Goal: Task Accomplishment & Management: Manage account settings

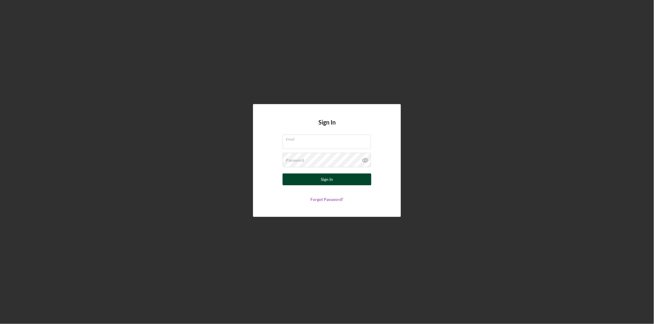
type input "[EMAIL_ADDRESS][DOMAIN_NAME]"
click at [324, 182] on div "Sign In" at bounding box center [327, 180] width 12 height 12
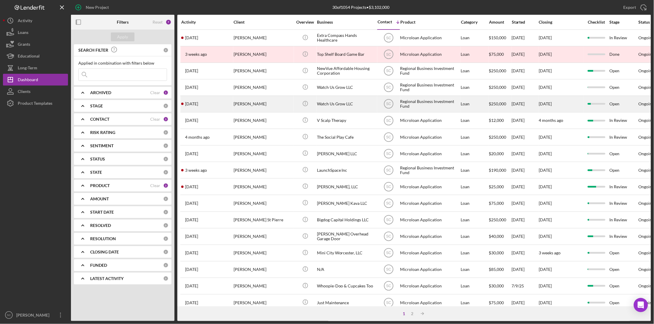
click at [255, 106] on div "[PERSON_NAME]" at bounding box center [262, 104] width 59 height 16
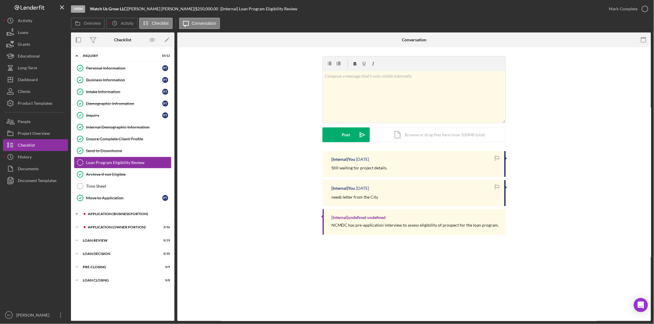
click at [120, 213] on div "Icon/Expander APPLICATION (BUSINESS PORTION) 5 / 17" at bounding box center [122, 214] width 103 height 12
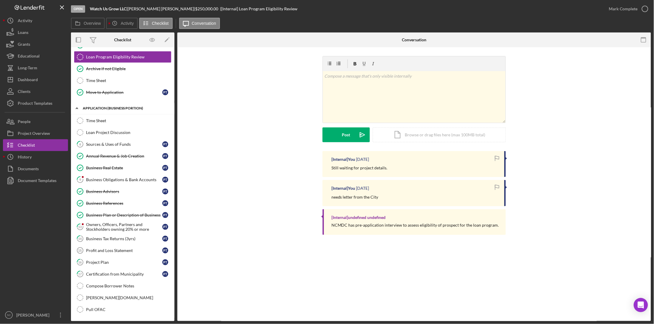
scroll to position [111, 0]
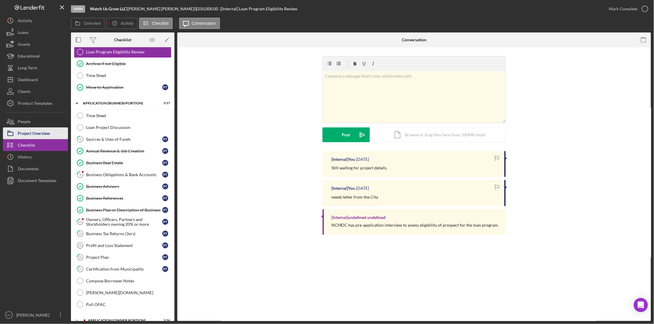
click at [36, 136] on div "Project Overview" at bounding box center [34, 134] width 32 height 13
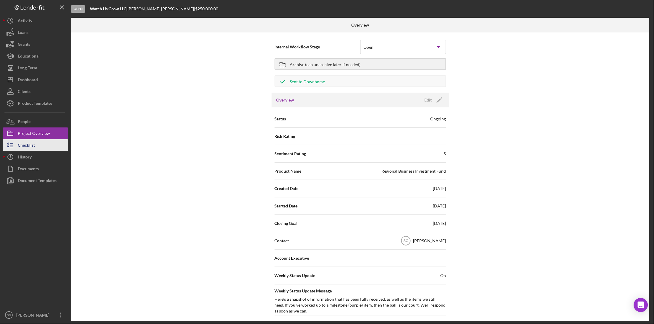
click at [34, 143] on div "Checklist" at bounding box center [26, 145] width 17 height 13
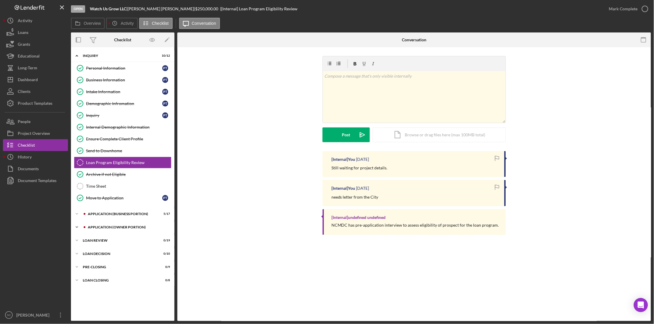
click at [121, 228] on div "APPLICATION (OWNER PORTION)" at bounding box center [127, 228] width 79 height 4
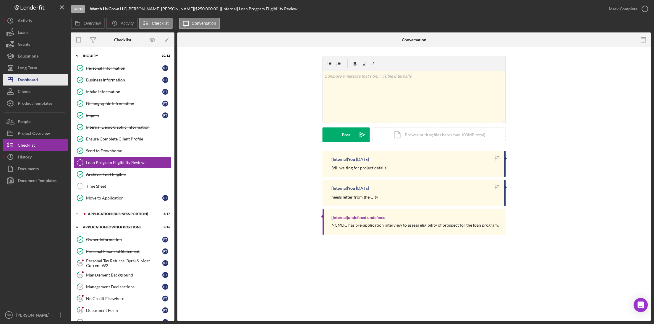
click at [34, 83] on div "Dashboard" at bounding box center [28, 80] width 20 height 13
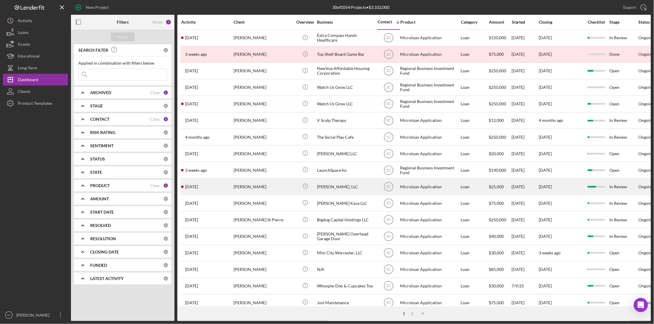
click at [248, 188] on div "[PERSON_NAME]" at bounding box center [262, 187] width 59 height 16
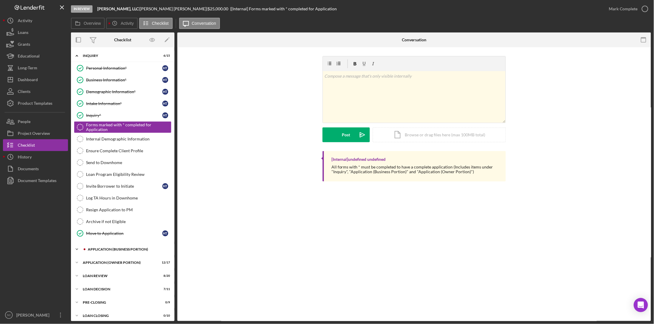
click at [124, 249] on div "Icon/Expander APPLICATION (BUSINESS PORTION) 17 / 21" at bounding box center [122, 250] width 103 height 12
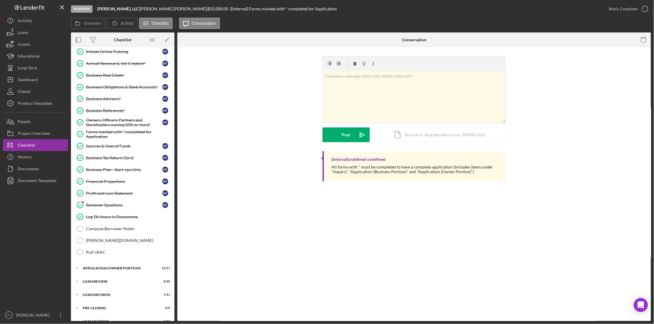
scroll to position [259, 0]
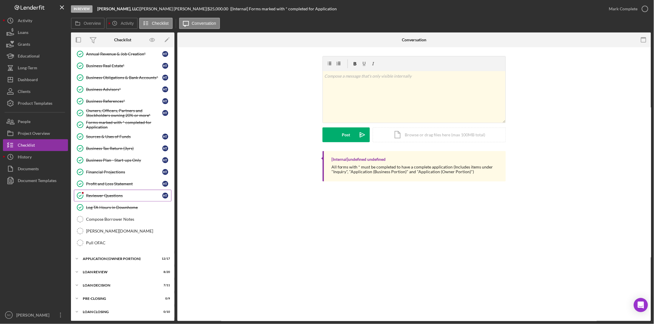
click at [104, 192] on link "Reviewer Questions Reviewer Questions H T" at bounding box center [123, 196] width 98 height 12
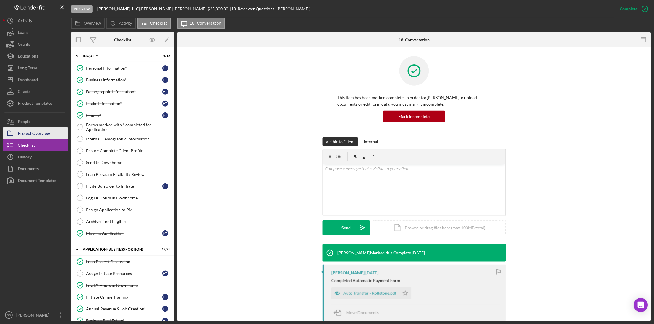
click at [34, 135] on div "Project Overview" at bounding box center [34, 134] width 32 height 13
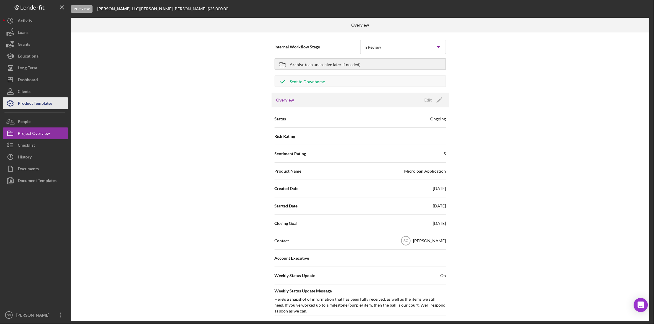
click at [37, 100] on div "Product Templates" at bounding box center [35, 104] width 35 height 13
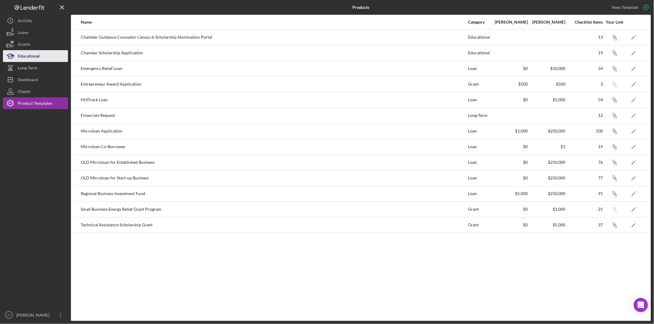
click at [35, 57] on div "Educational" at bounding box center [29, 56] width 22 height 13
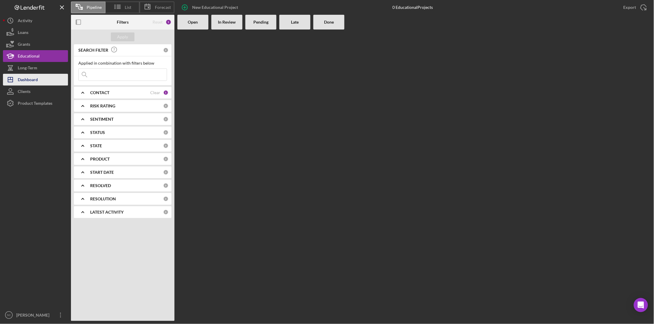
click at [32, 77] on div "Dashboard" at bounding box center [28, 80] width 20 height 13
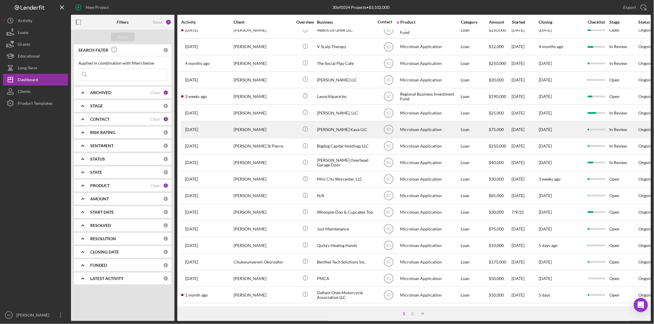
scroll to position [111, 0]
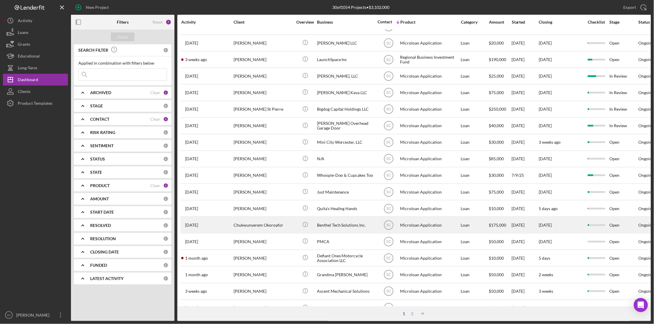
click at [341, 223] on div "Benthel Tech Solutions Inc." at bounding box center [346, 226] width 59 height 16
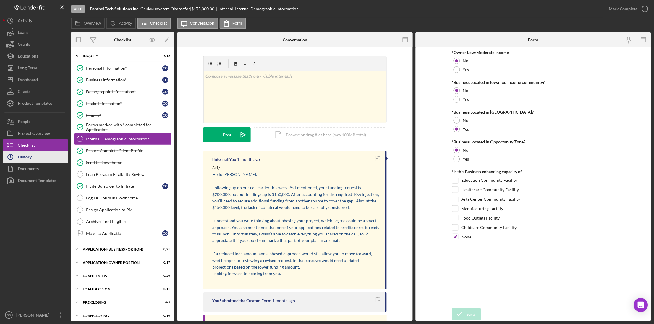
click at [34, 157] on button "Icon/History History" at bounding box center [35, 157] width 65 height 12
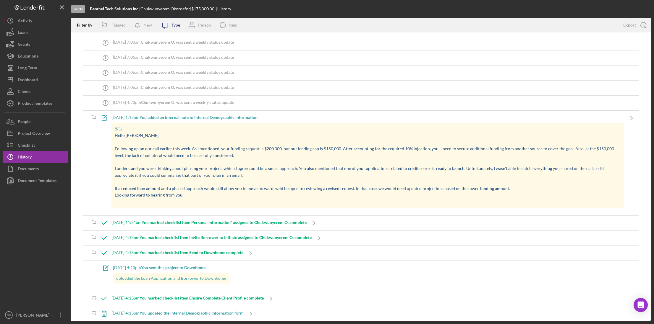
click at [165, 22] on icon "Icon/Message" at bounding box center [165, 25] width 15 height 15
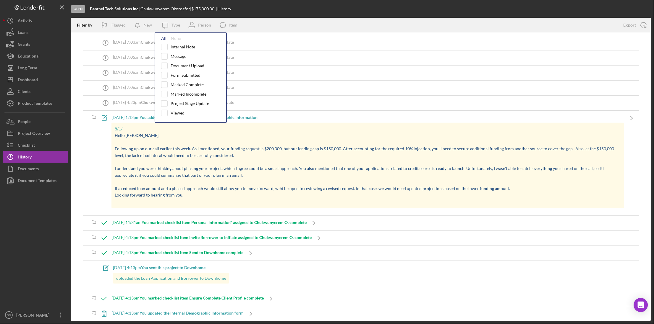
click at [162, 38] on div "All" at bounding box center [163, 38] width 5 height 5
checkbox input "true"
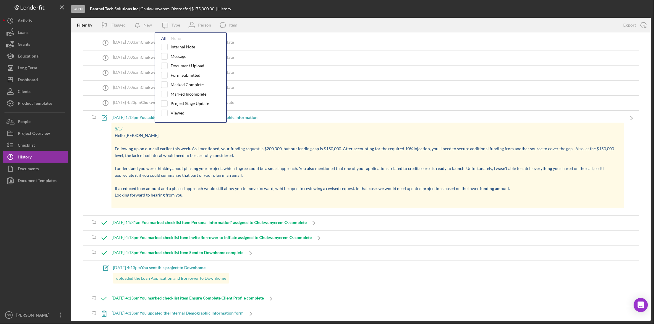
checkbox input "true"
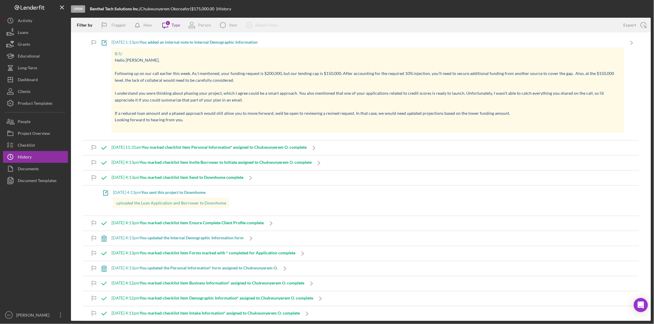
click at [301, 4] on div "Open Benthel Tech Solutions Inc. | Chukwunyerem Okoroafor | $175,000.00 | Histo…" at bounding box center [361, 9] width 580 height 18
click at [19, 21] on div "Activity" at bounding box center [25, 21] width 14 height 13
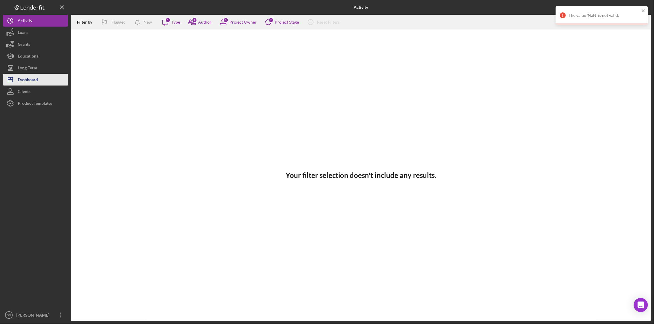
click at [38, 79] on button "Icon/Dashboard Dashboard" at bounding box center [35, 80] width 65 height 12
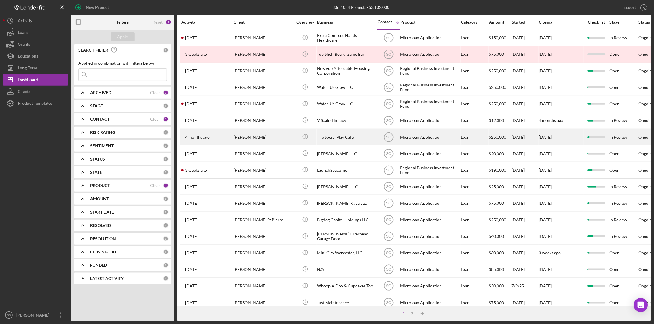
click at [294, 134] on div "Icon/Info" at bounding box center [305, 137] width 22 height 16
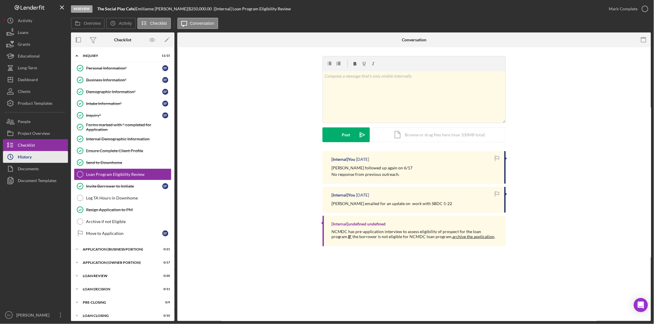
click at [26, 157] on div "History" at bounding box center [25, 157] width 14 height 13
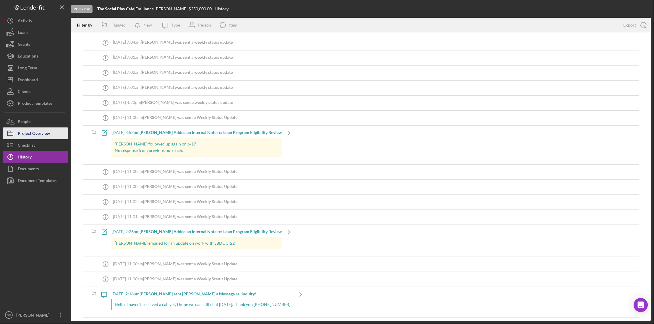
click at [51, 133] on button "Project Overview" at bounding box center [35, 134] width 65 height 12
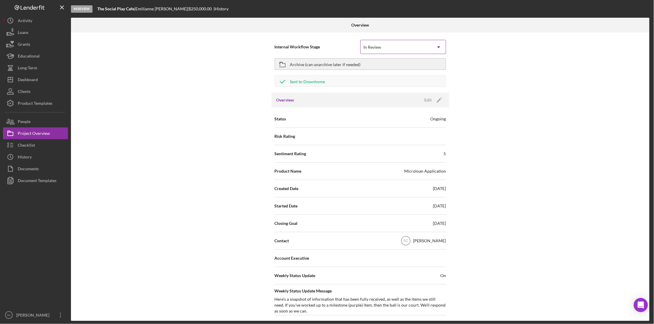
click at [392, 48] on div "In Review" at bounding box center [396, 47] width 71 height 14
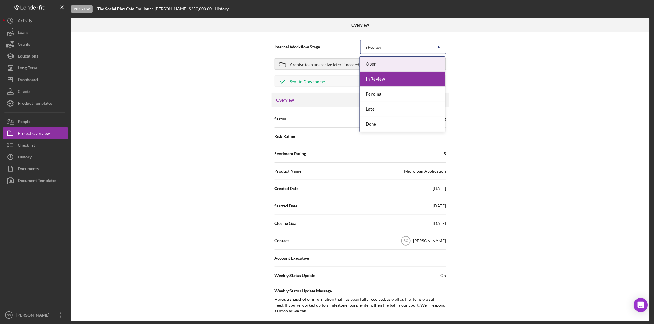
click at [437, 48] on use at bounding box center [438, 47] width 3 height 2
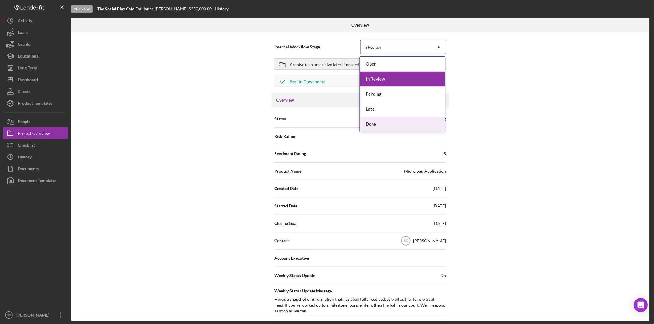
click at [385, 128] on div "Done" at bounding box center [402, 124] width 85 height 15
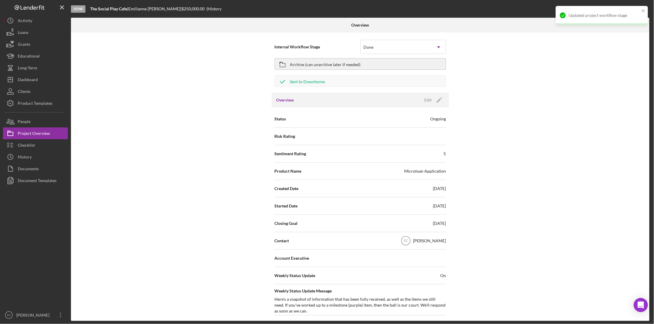
click at [504, 80] on div "Internal Workflow Stage Done Icon/Dropdown Arrow Archive (can unarchive later i…" at bounding box center [360, 177] width 578 height 289
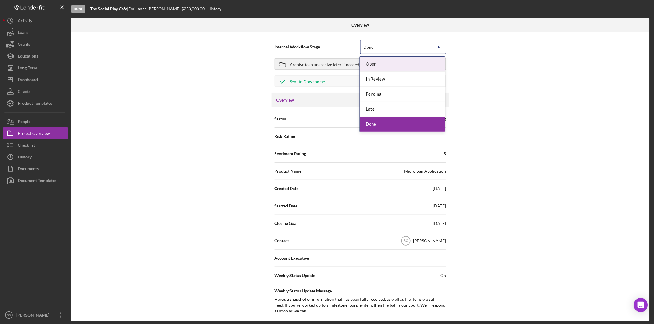
click at [382, 47] on div "Done" at bounding box center [396, 47] width 71 height 14
click at [376, 78] on div "In Review" at bounding box center [402, 79] width 85 height 15
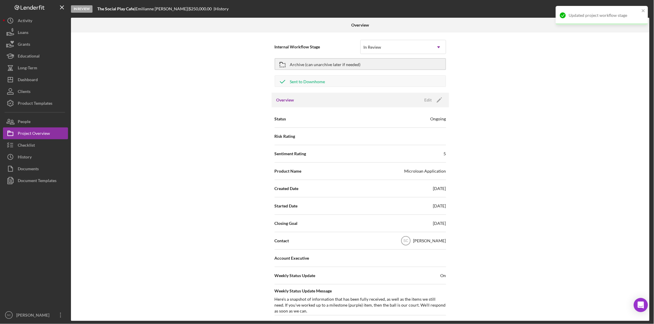
click at [484, 70] on div "Internal Workflow Stage In Review Icon/Dropdown Arrow Archive (can unarchive la…" at bounding box center [360, 177] width 578 height 289
click at [319, 62] on div "Archive (can unarchive later if needed)" at bounding box center [325, 64] width 71 height 11
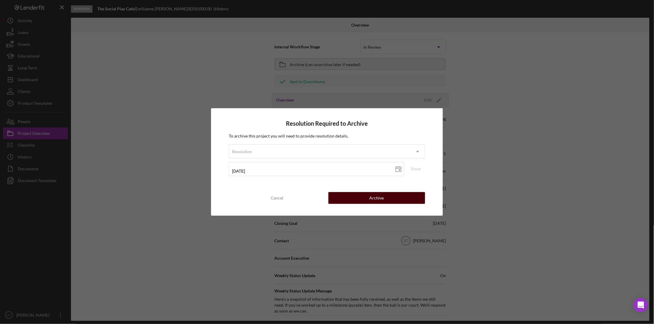
click at [361, 198] on button "Archive" at bounding box center [376, 198] width 97 height 12
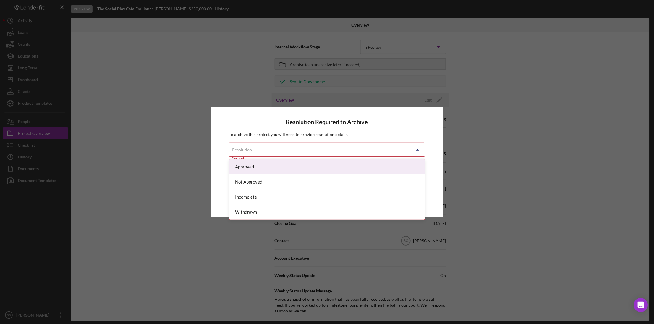
click at [259, 146] on div "Resolution" at bounding box center [319, 150] width 181 height 14
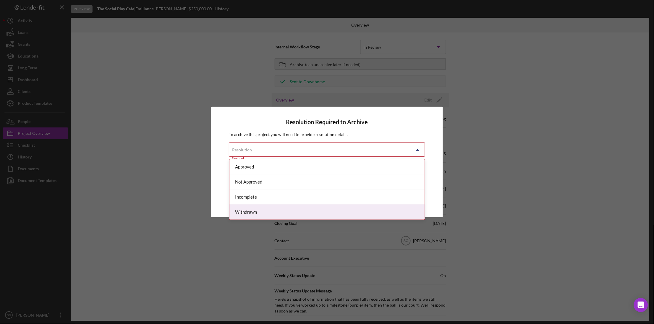
click at [250, 212] on div "Withdrawn" at bounding box center [327, 212] width 196 height 15
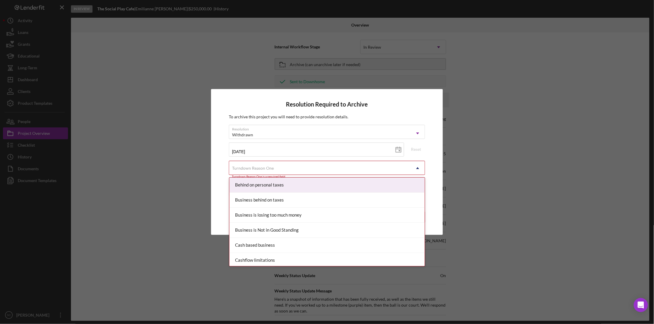
click at [249, 170] on div "Turndown Reason One" at bounding box center [253, 168] width 42 height 5
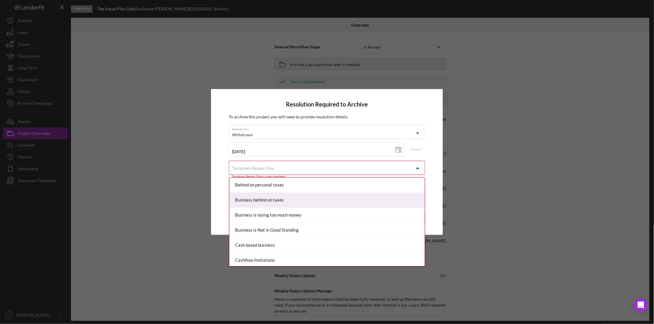
click at [219, 184] on div "Resolution Required to Archive To archive this project you will need to provide…" at bounding box center [327, 162] width 232 height 146
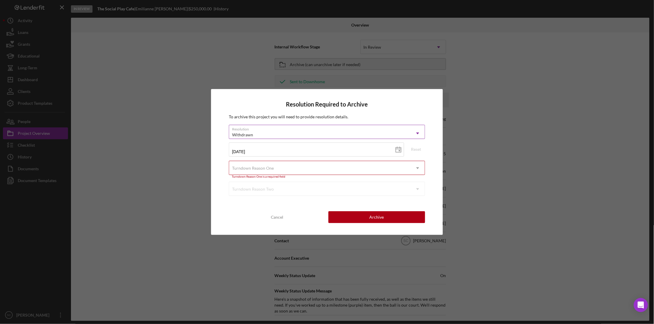
click at [296, 132] on div "Withdrawn" at bounding box center [319, 135] width 181 height 14
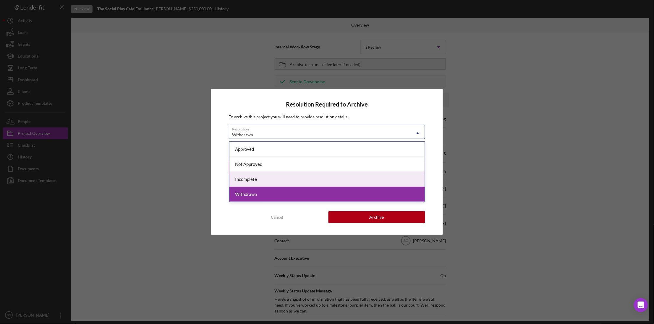
click at [251, 180] on div "Incomplete" at bounding box center [327, 179] width 196 height 15
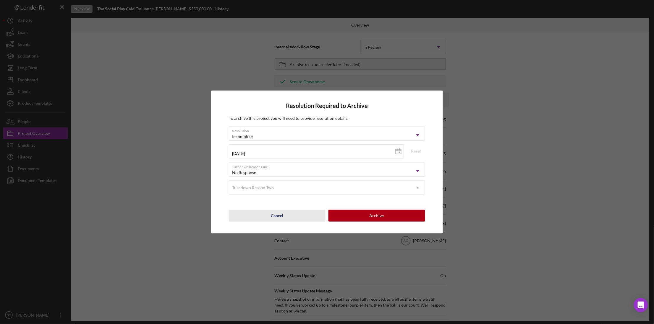
click at [236, 221] on button "Cancel" at bounding box center [277, 216] width 97 height 12
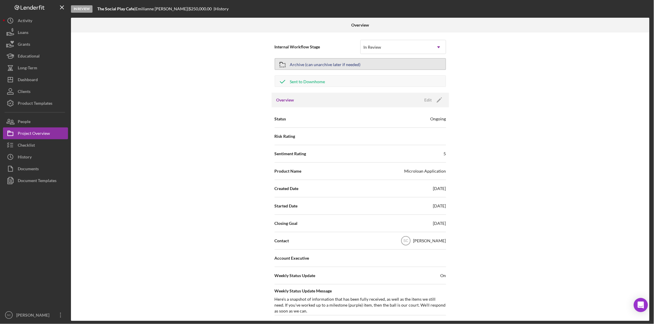
click at [339, 68] on div "Archive (can unarchive later if needed)" at bounding box center [325, 64] width 71 height 11
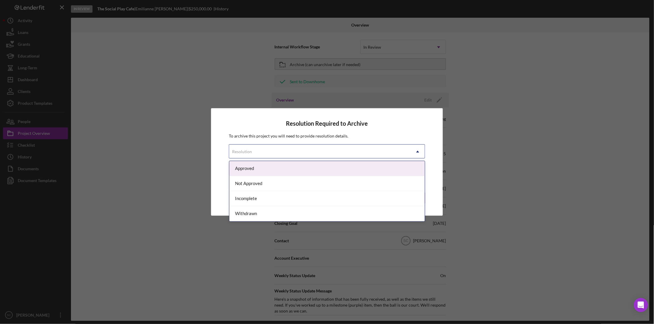
click at [279, 153] on div "Resolution" at bounding box center [319, 152] width 181 height 14
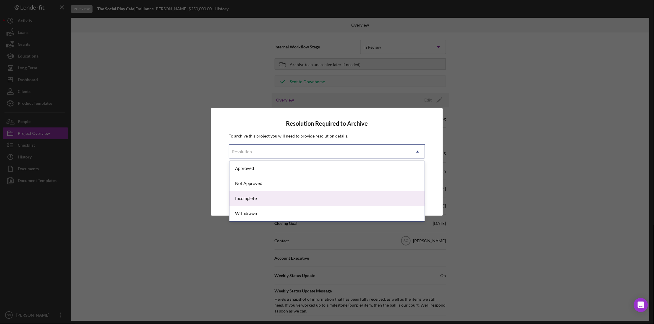
click at [265, 201] on div "Incomplete" at bounding box center [327, 198] width 196 height 15
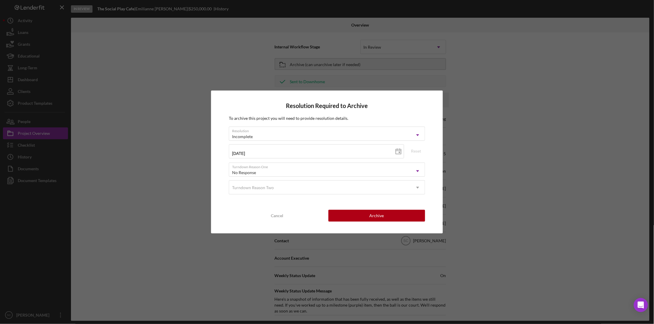
click at [176, 231] on div "Resolution Required to Archive To archive this project you will need to provide…" at bounding box center [327, 162] width 654 height 324
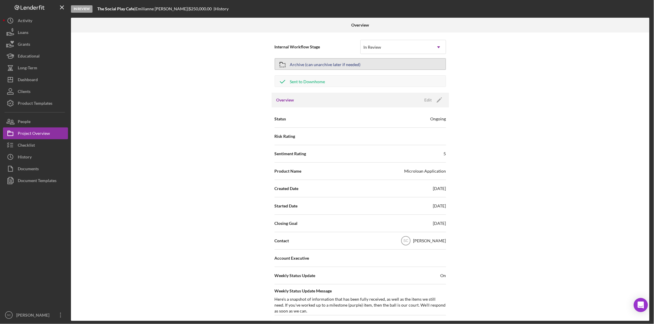
click at [308, 63] on div "Archive (can unarchive later if needed)" at bounding box center [325, 64] width 71 height 11
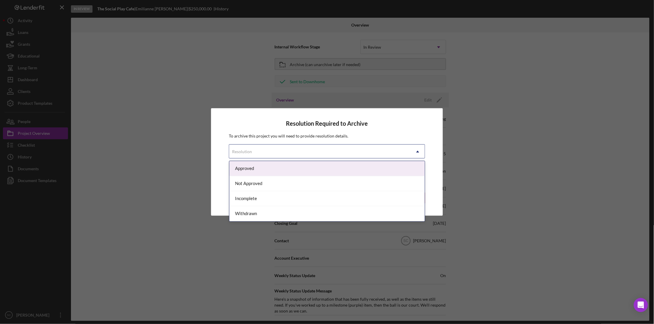
click at [267, 150] on div "Resolution" at bounding box center [319, 152] width 181 height 14
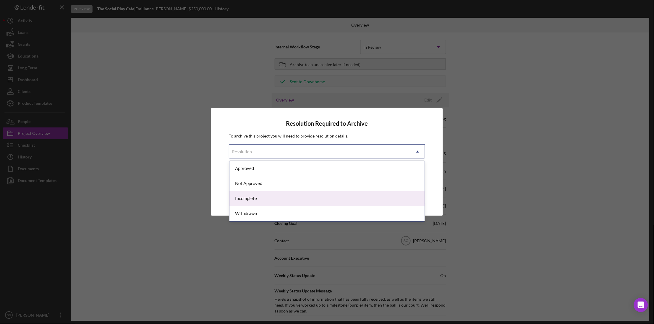
click at [257, 201] on div "Incomplete" at bounding box center [327, 198] width 196 height 15
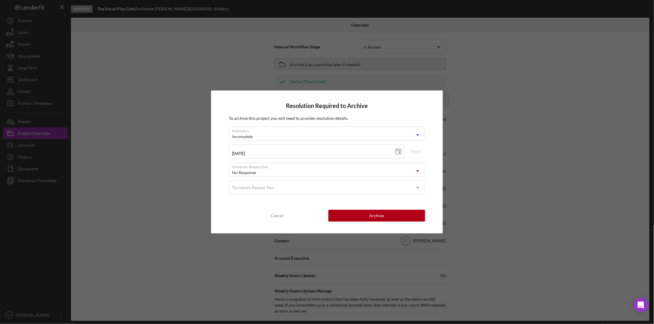
click at [397, 103] on h4 "Resolution Required to Archive" at bounding box center [327, 106] width 196 height 7
click at [366, 217] on button "Archive" at bounding box center [376, 216] width 97 height 12
